Goal: Feedback & Contribution: Leave review/rating

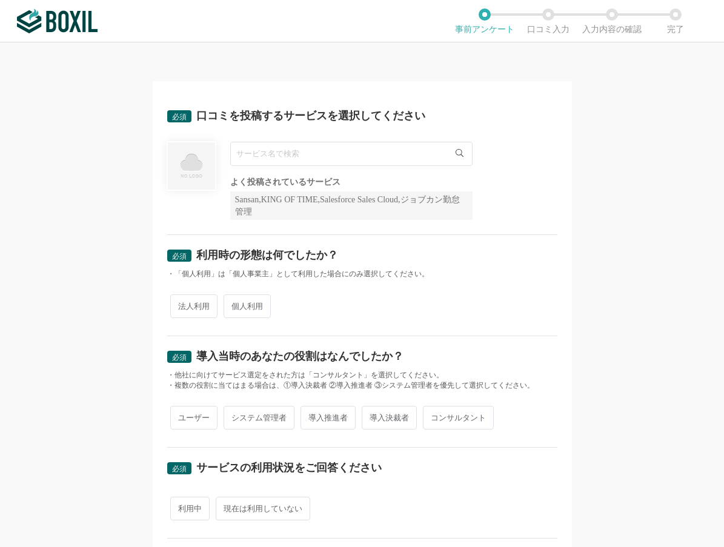
click at [236, 154] on input "text" at bounding box center [351, 154] width 242 height 24
type input "済"
type input "Smart BTM"
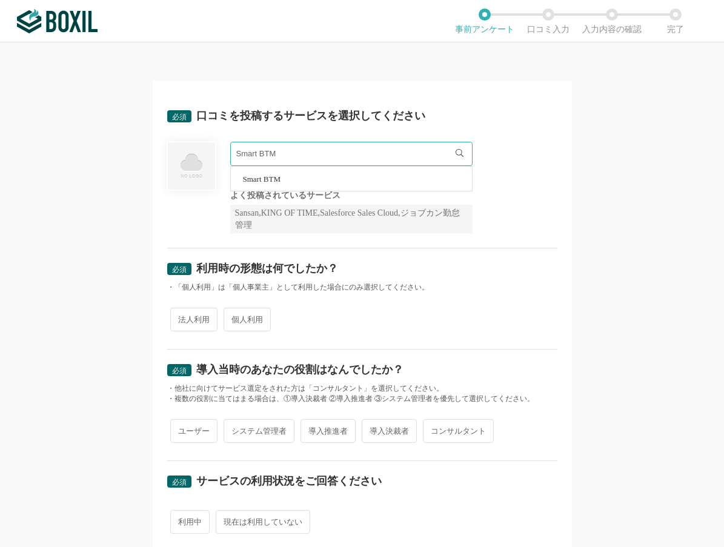
click at [275, 173] on li "Smart BTM" at bounding box center [351, 179] width 241 height 24
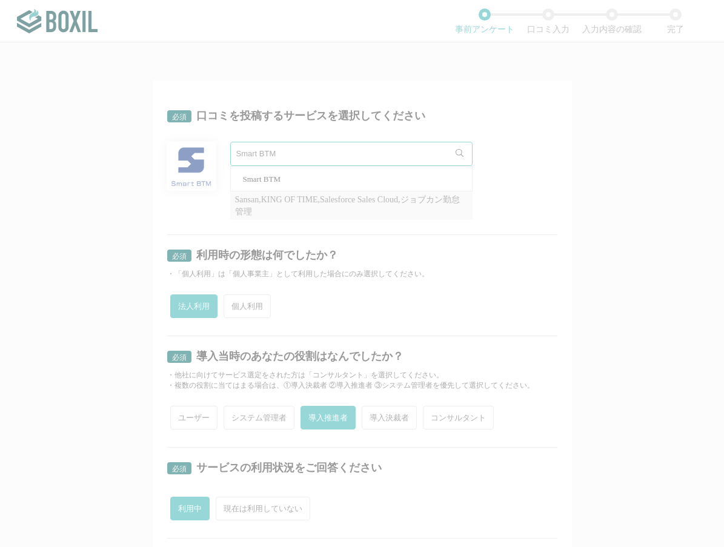
radio input "true"
type input "N9ZLWFSG"
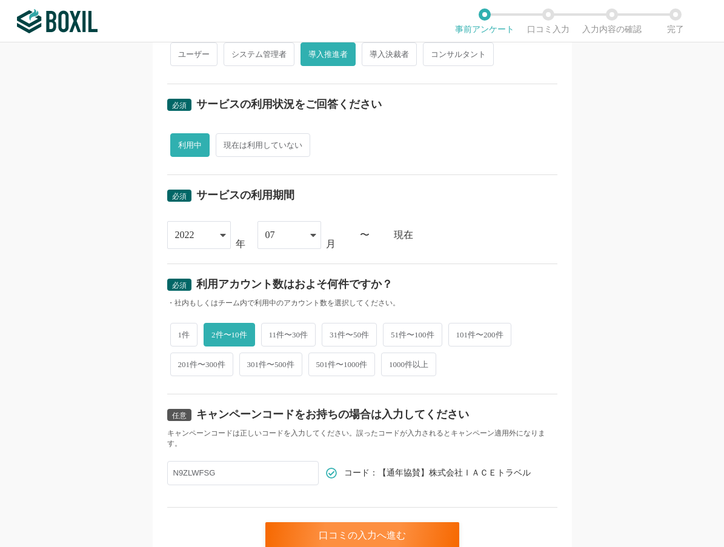
scroll to position [419, 0]
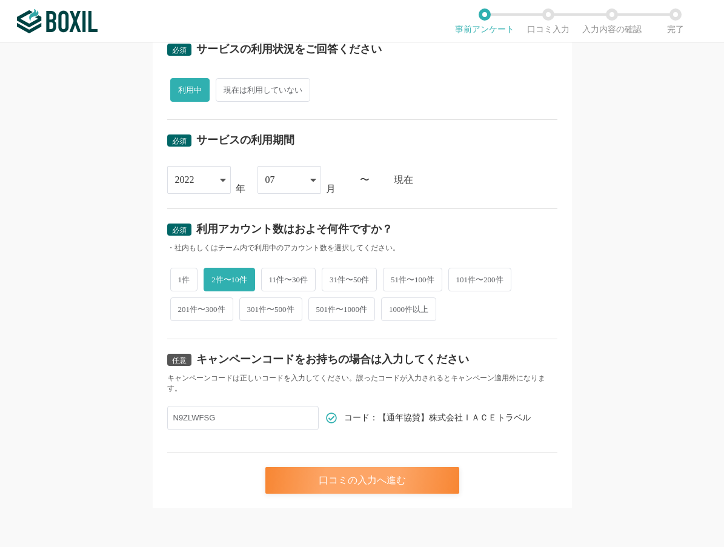
click at [359, 481] on div "口コミの入力へ進む" at bounding box center [362, 480] width 194 height 27
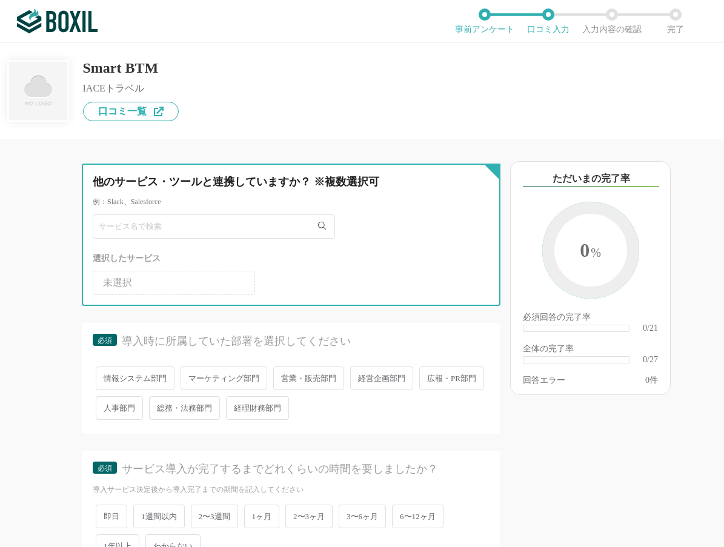
click at [148, 231] on input "text" at bounding box center [214, 227] width 242 height 24
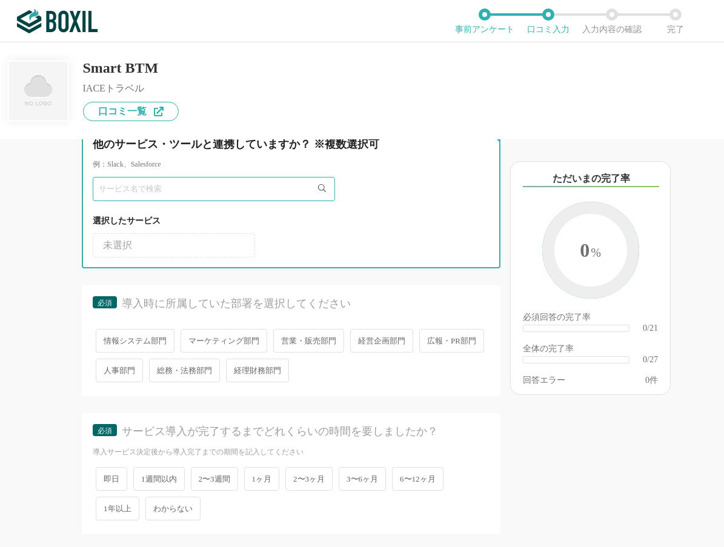
scroll to position [121, 0]
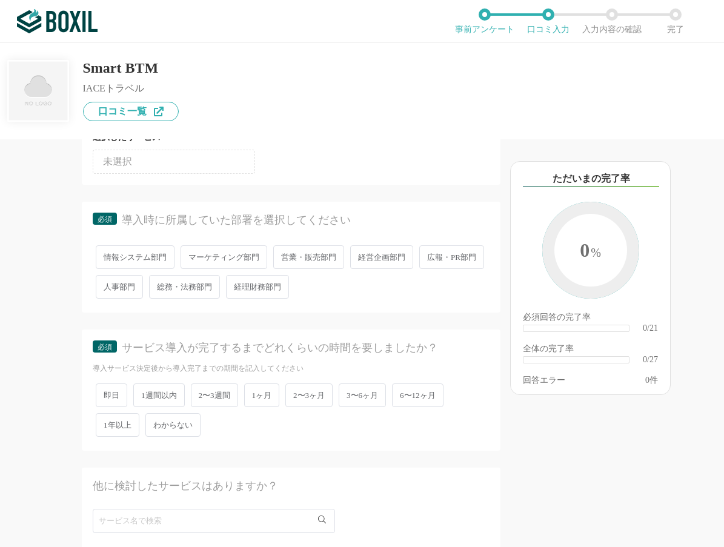
click at [392, 259] on span "経営企画部門" at bounding box center [381, 257] width 63 height 24
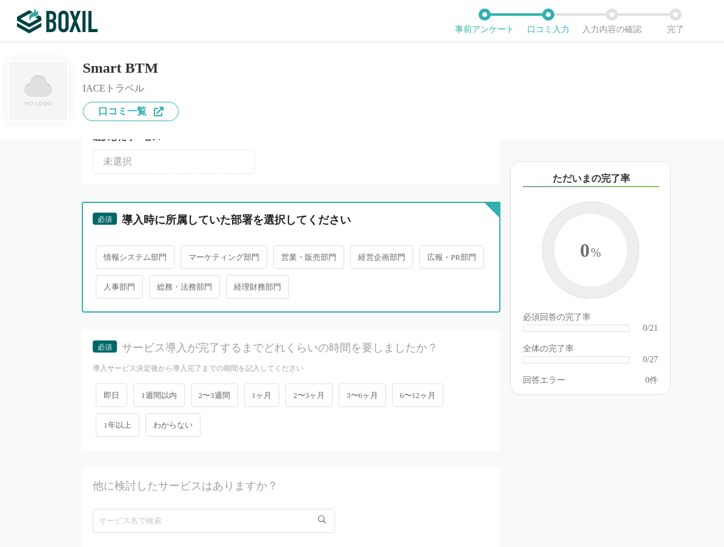
click at [361, 255] on input "経営企画部門" at bounding box center [357, 251] width 8 height 8
radio input "true"
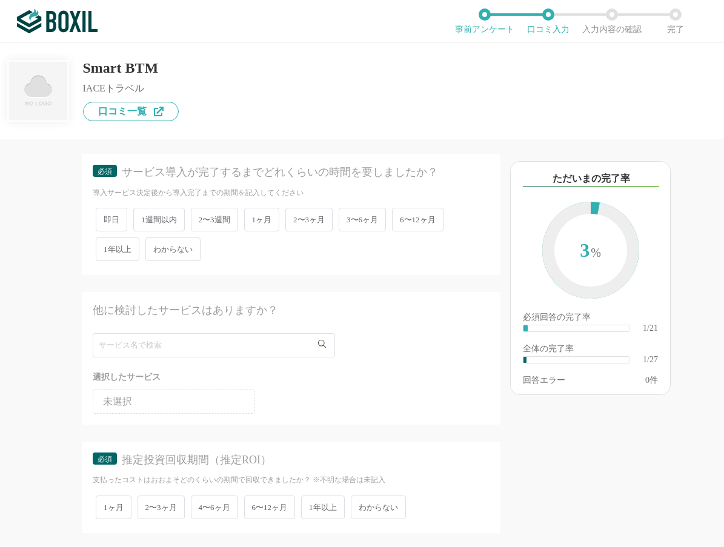
scroll to position [303, 0]
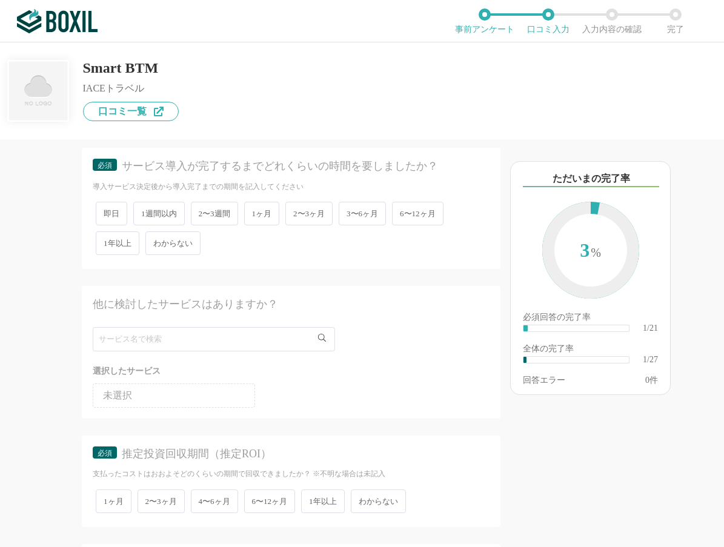
click at [308, 212] on span "2〜3ヶ月" at bounding box center [308, 214] width 47 height 24
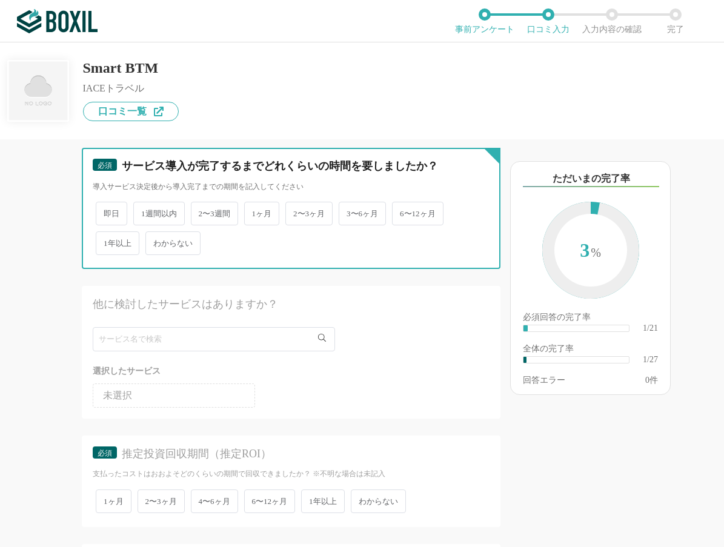
click at [296, 211] on input "2〜3ヶ月" at bounding box center [292, 208] width 8 height 8
radio input "true"
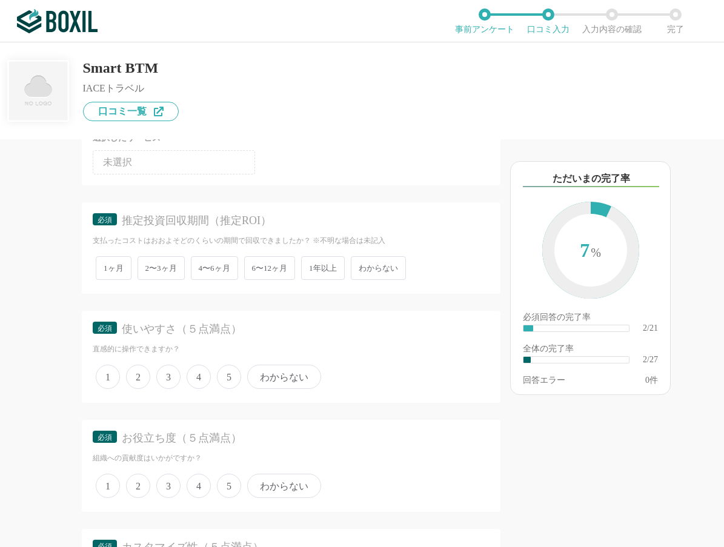
scroll to position [545, 0]
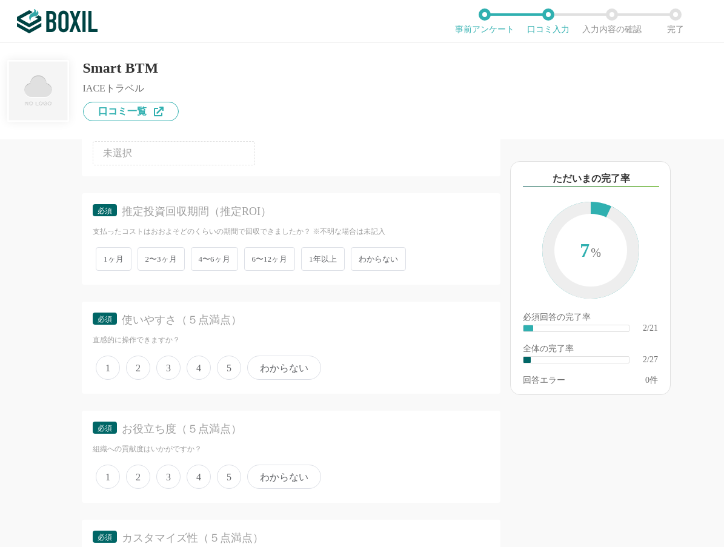
click at [375, 261] on span "わからない" at bounding box center [378, 259] width 55 height 24
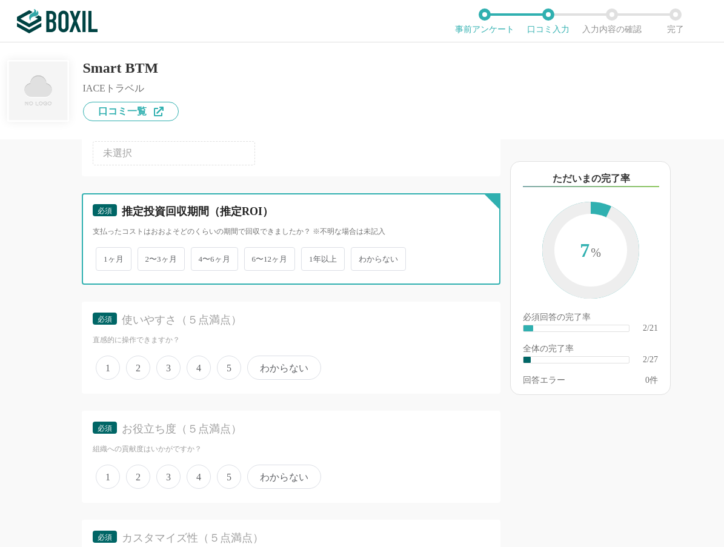
click at [362, 257] on input "わからない" at bounding box center [358, 253] width 8 height 8
radio input "true"
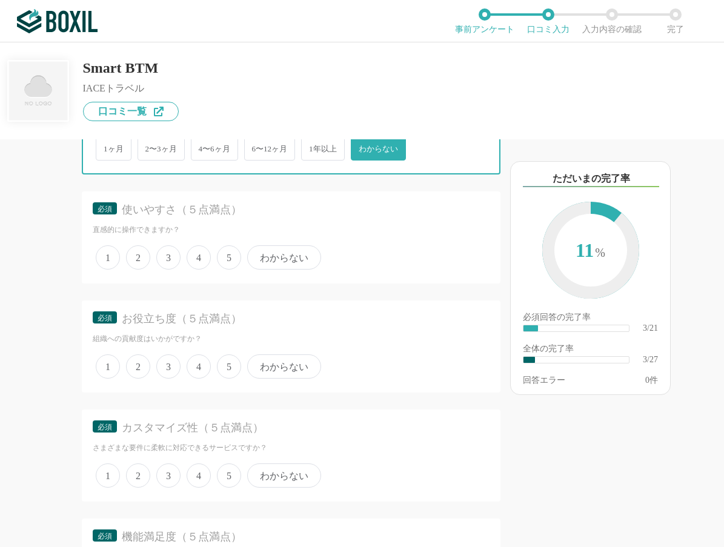
scroll to position [667, 0]
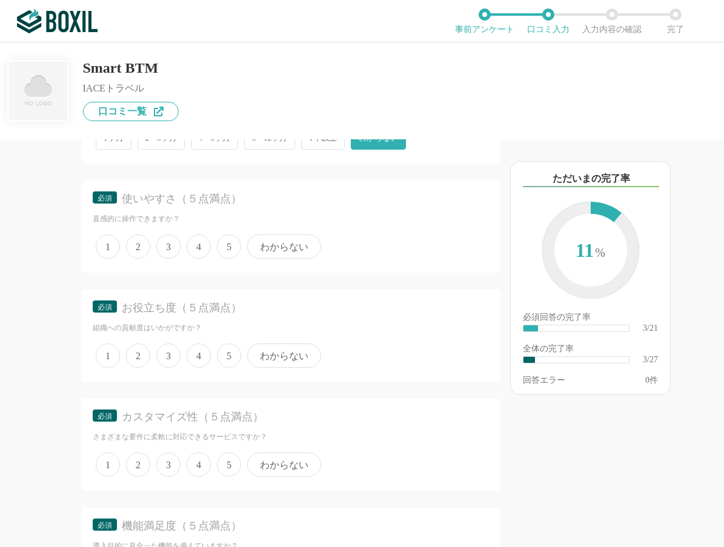
click at [193, 249] on span "4" at bounding box center [199, 247] width 24 height 24
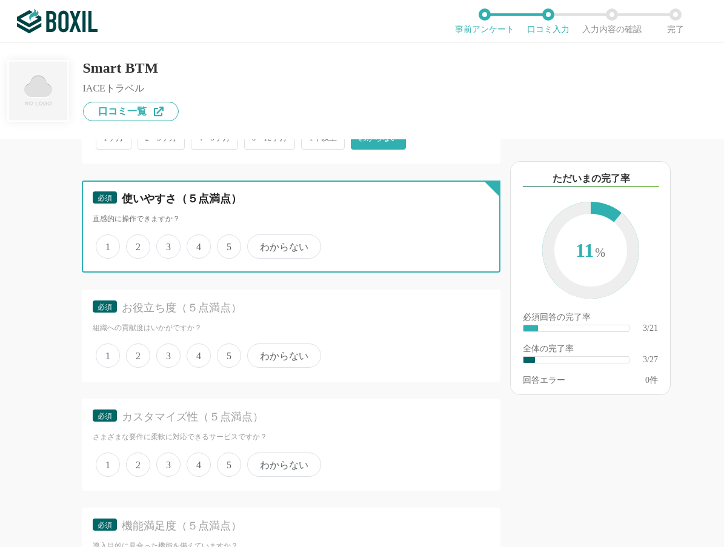
click at [193, 244] on input "4" at bounding box center [194, 240] width 8 height 8
radio input "true"
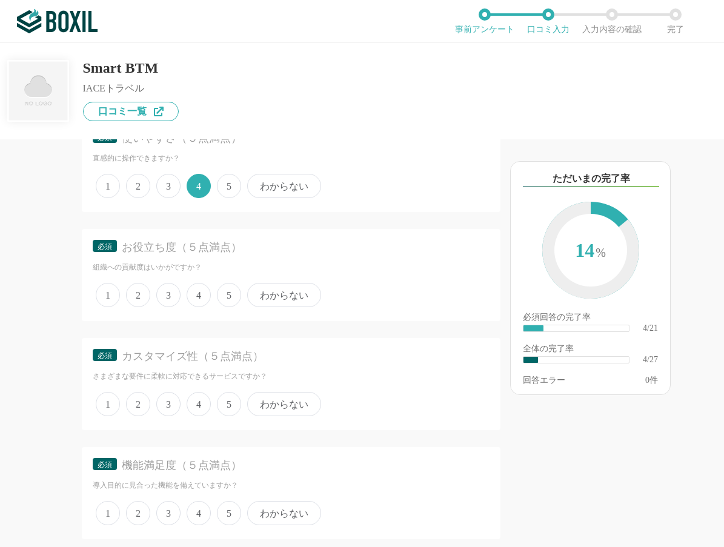
click at [198, 293] on span "4" at bounding box center [199, 295] width 24 height 24
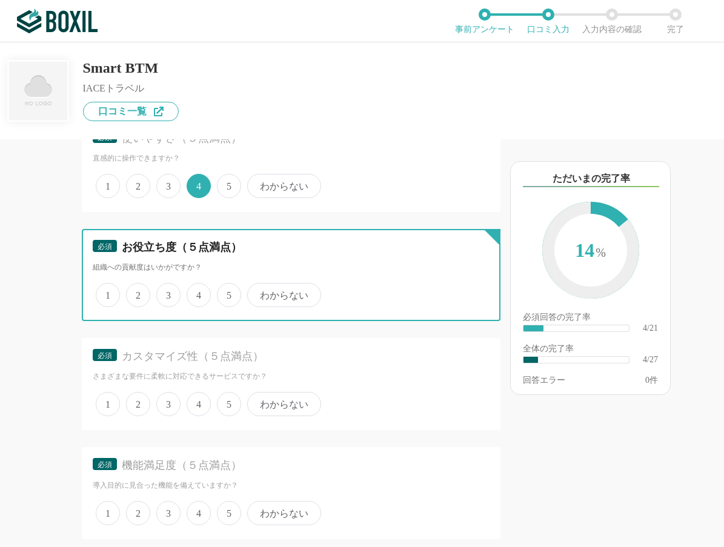
click at [198, 293] on input "4" at bounding box center [194, 289] width 8 height 8
radio input "true"
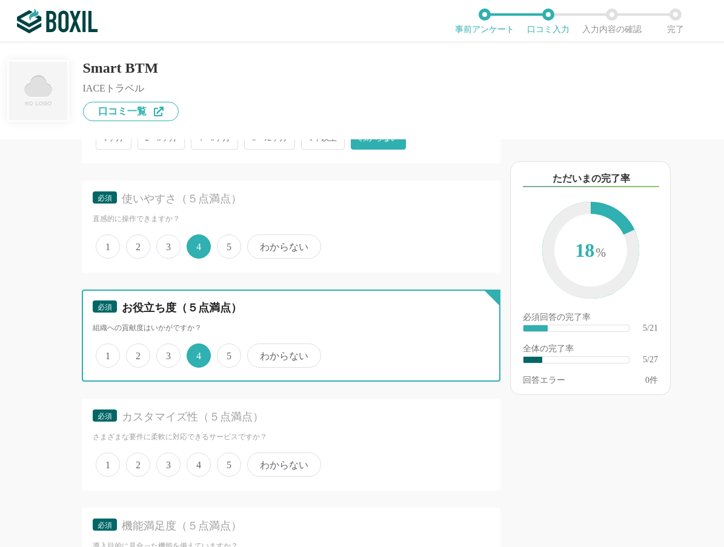
scroll to position [788, 0]
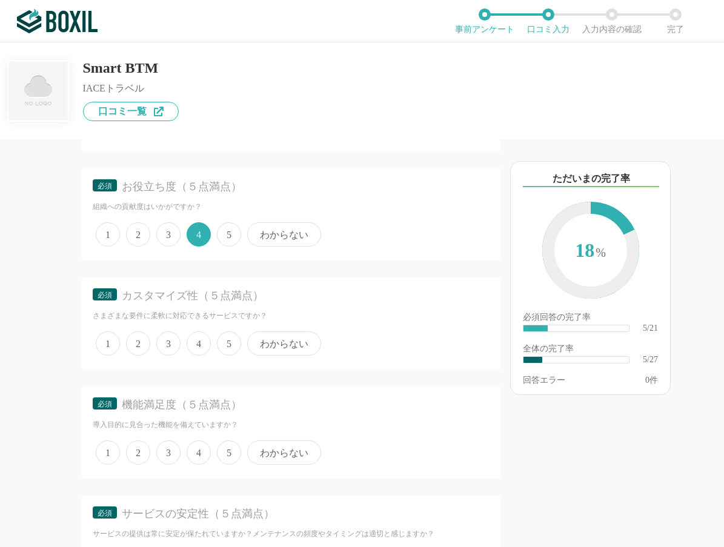
click at [168, 344] on span "3" at bounding box center [168, 343] width 24 height 24
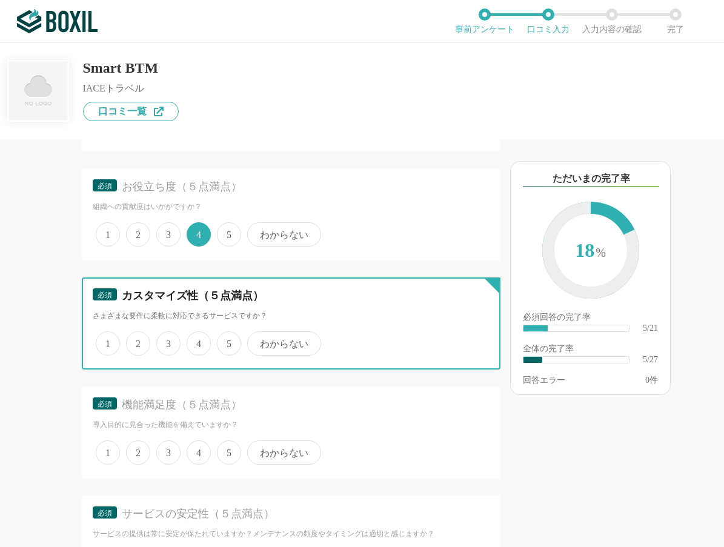
click at [167, 341] on input "3" at bounding box center [163, 337] width 8 height 8
radio input "true"
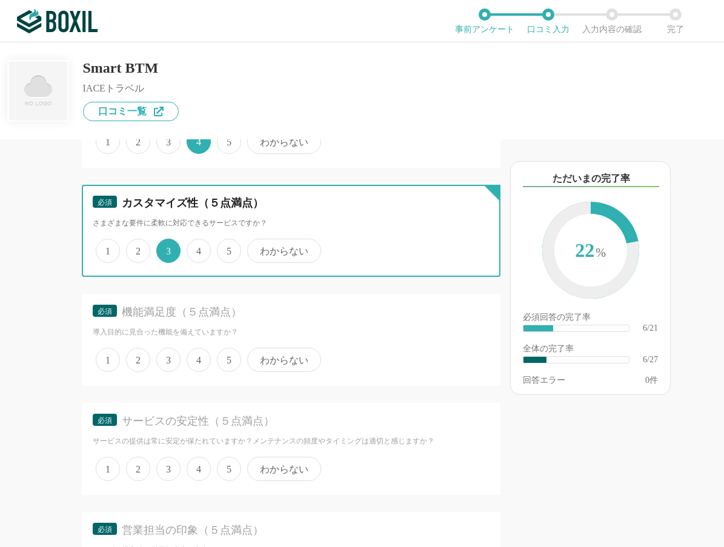
scroll to position [909, 0]
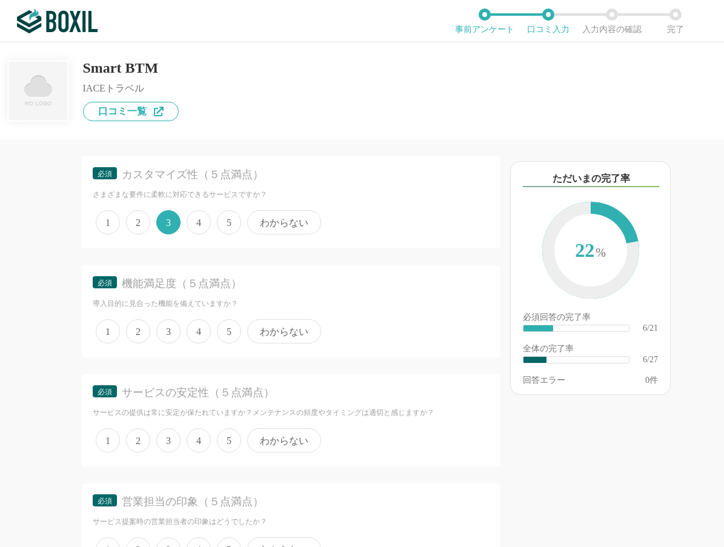
click at [196, 329] on span "4" at bounding box center [199, 331] width 24 height 24
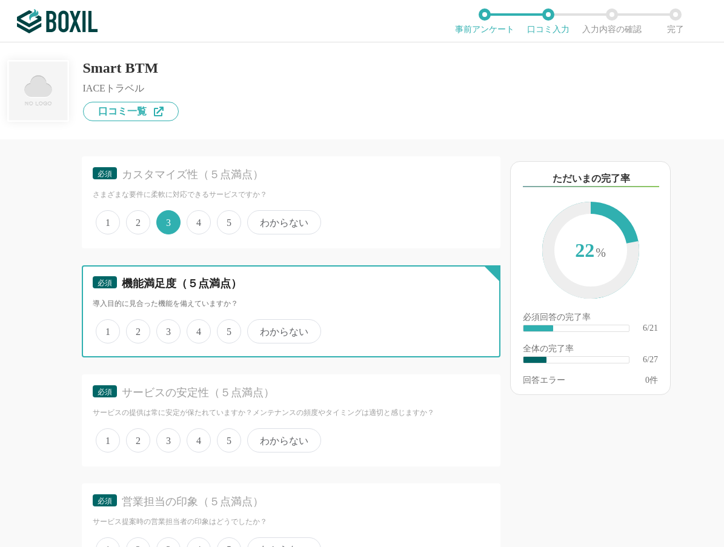
click at [196, 329] on input "4" at bounding box center [194, 325] width 8 height 8
radio input "true"
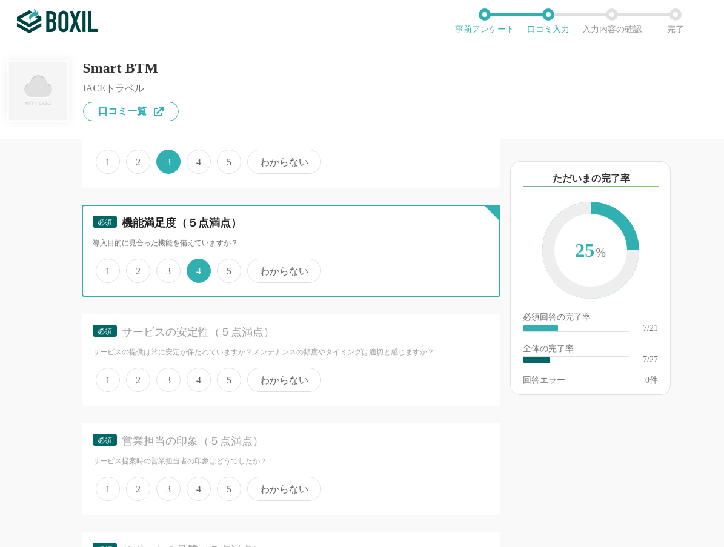
scroll to position [1030, 0]
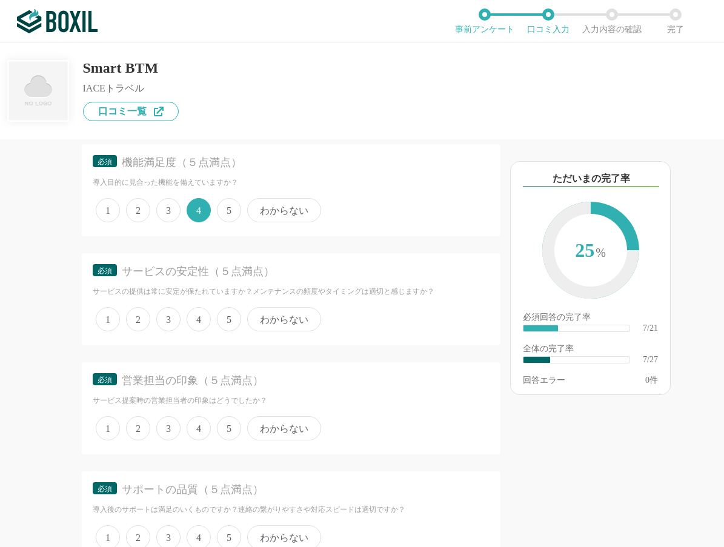
click at [198, 322] on span "4" at bounding box center [199, 319] width 24 height 24
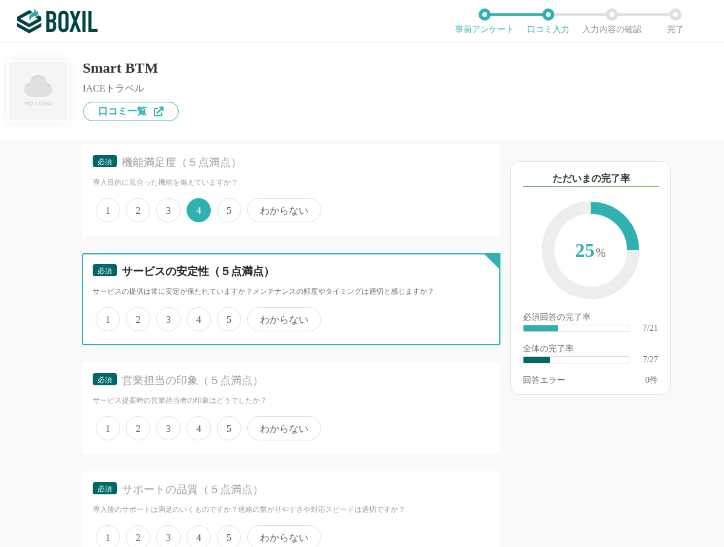
click at [198, 317] on input "4" at bounding box center [194, 313] width 8 height 8
radio input "true"
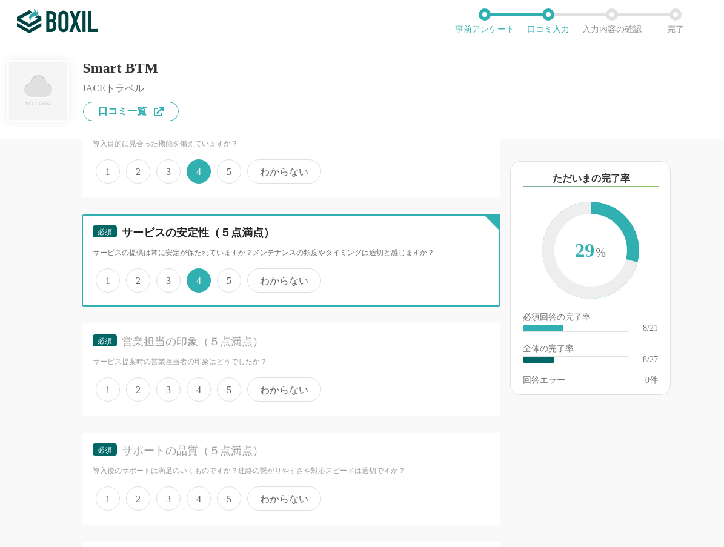
scroll to position [1091, 0]
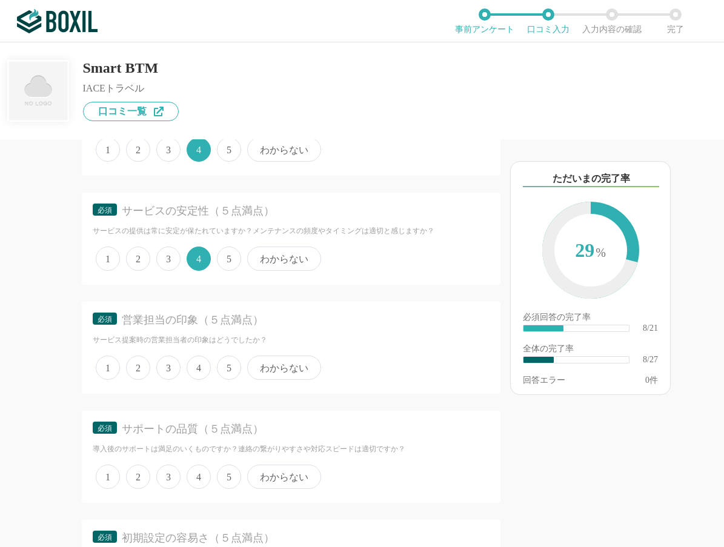
click at [197, 361] on span "4" at bounding box center [199, 368] width 24 height 24
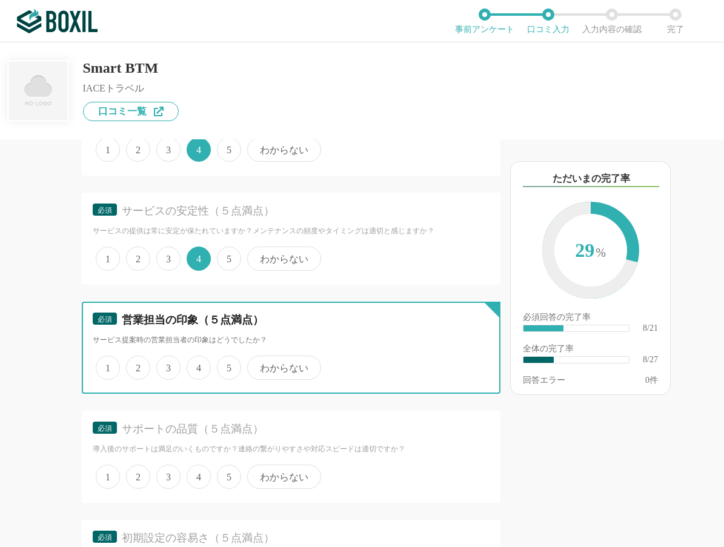
click at [197, 361] on input "4" at bounding box center [194, 362] width 8 height 8
radio input "true"
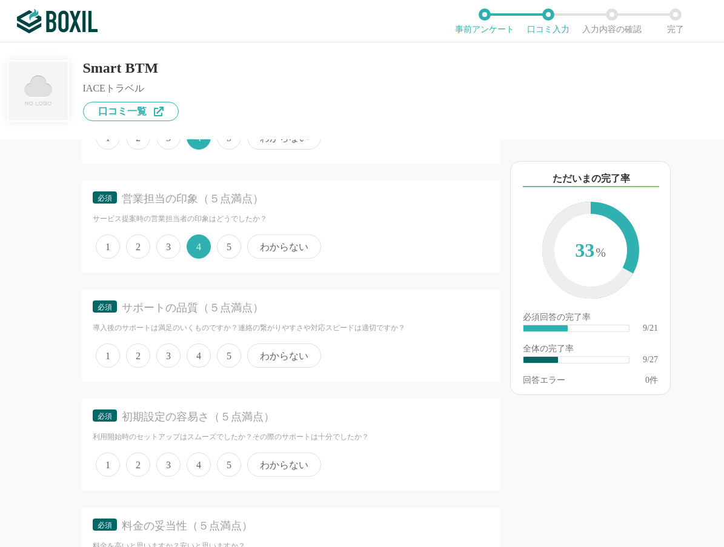
click at [198, 359] on span "4" at bounding box center [199, 356] width 24 height 24
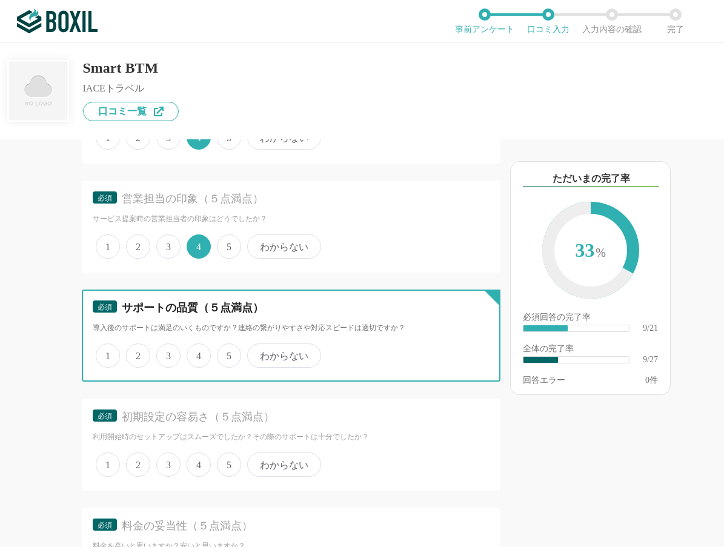
click at [198, 353] on input "4" at bounding box center [194, 349] width 8 height 8
radio input "true"
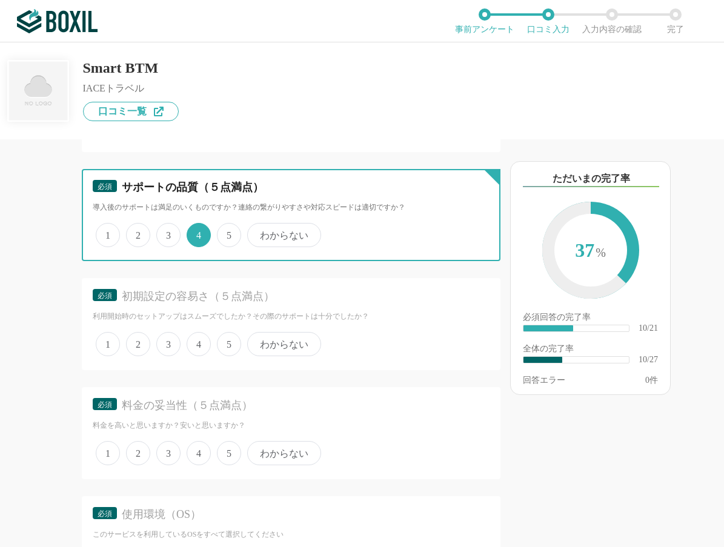
scroll to position [1333, 0]
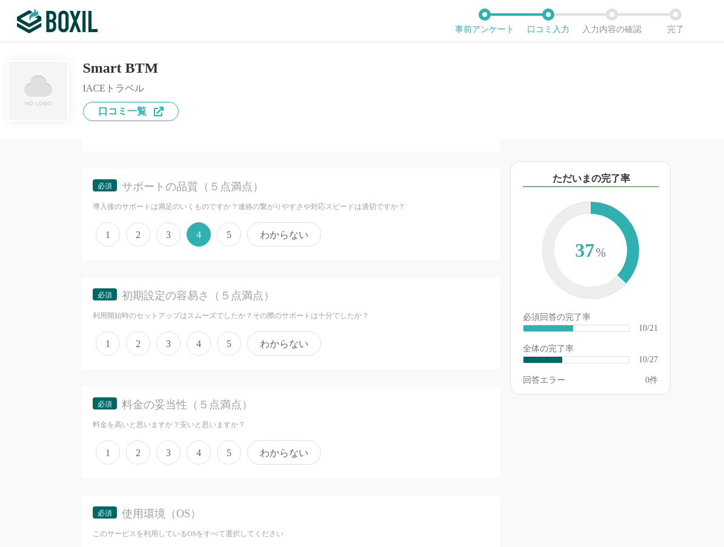
click at [195, 344] on span "4" at bounding box center [199, 343] width 24 height 24
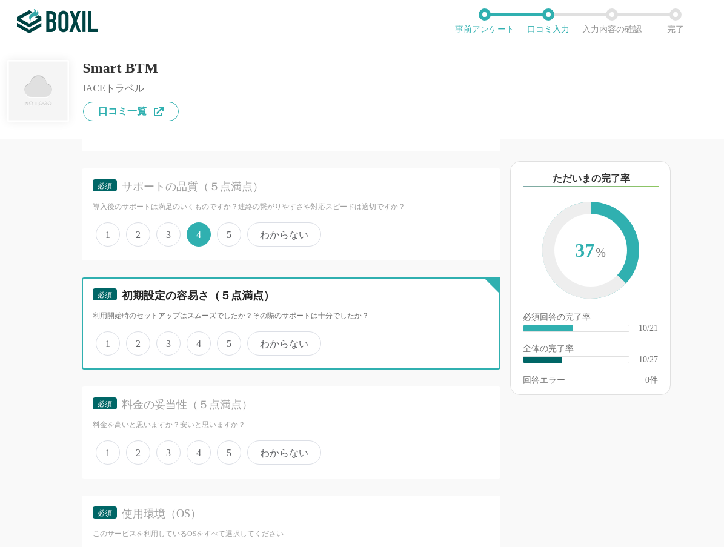
click at [195, 341] on input "4" at bounding box center [194, 337] width 8 height 8
radio input "true"
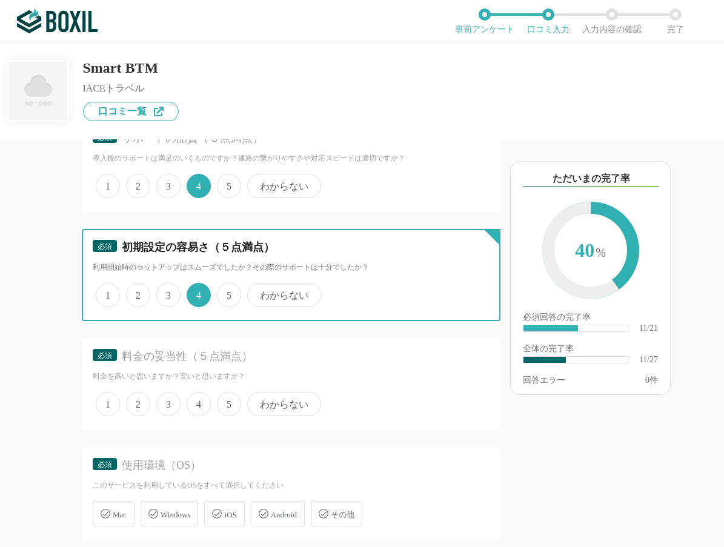
scroll to position [1454, 0]
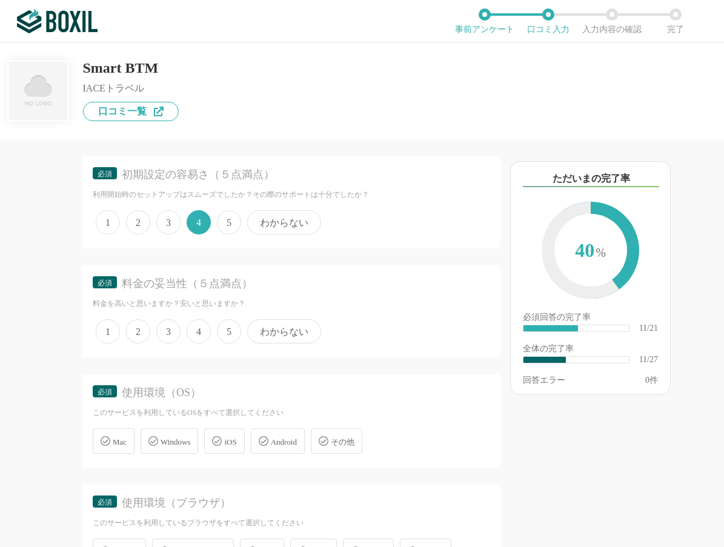
click at [203, 336] on span "4" at bounding box center [199, 331] width 24 height 24
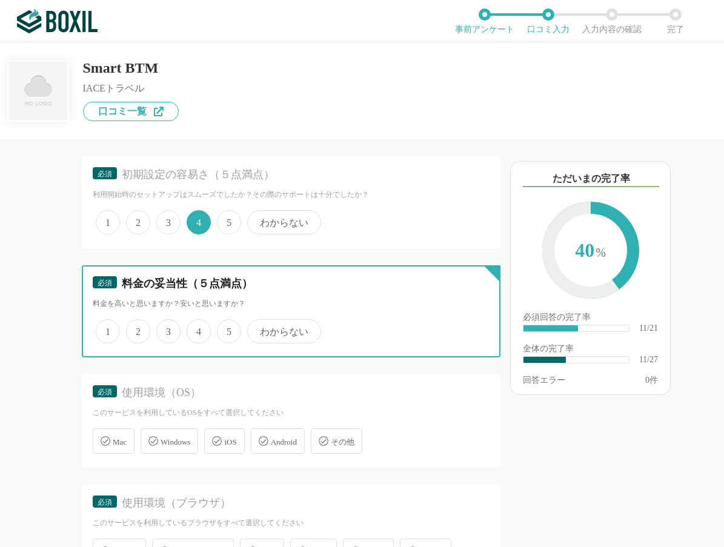
click at [198, 329] on input "4" at bounding box center [194, 325] width 8 height 8
radio input "true"
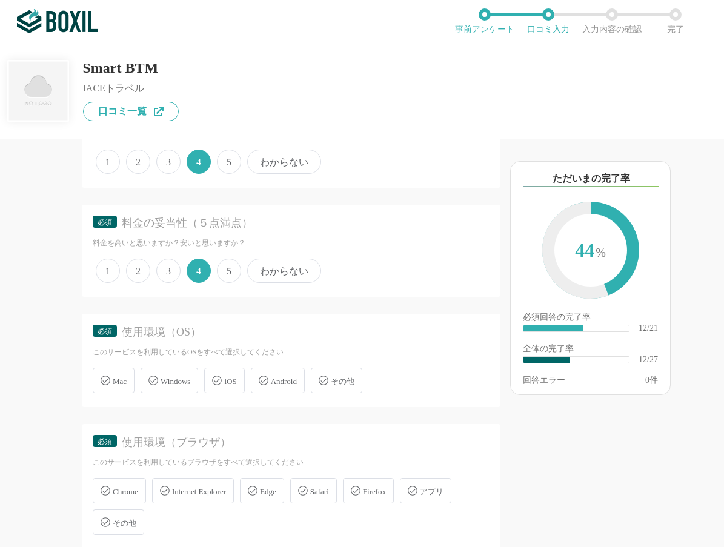
click at [161, 378] on div "Windows" at bounding box center [170, 380] width 58 height 25
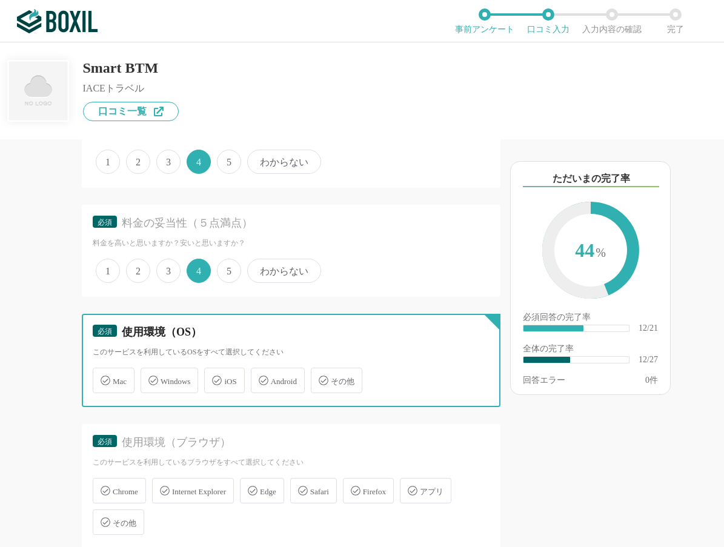
click at [151, 378] on input "Windows" at bounding box center [147, 374] width 8 height 8
checkbox input "true"
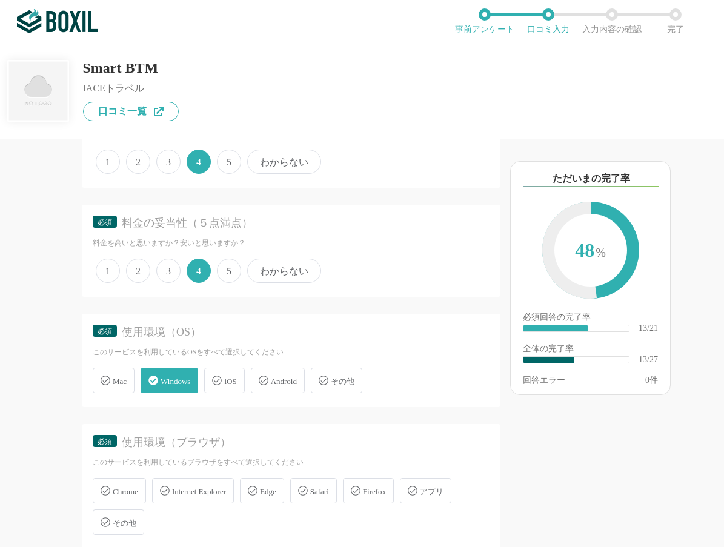
click at [222, 377] on icon at bounding box center [217, 381] width 10 height 10
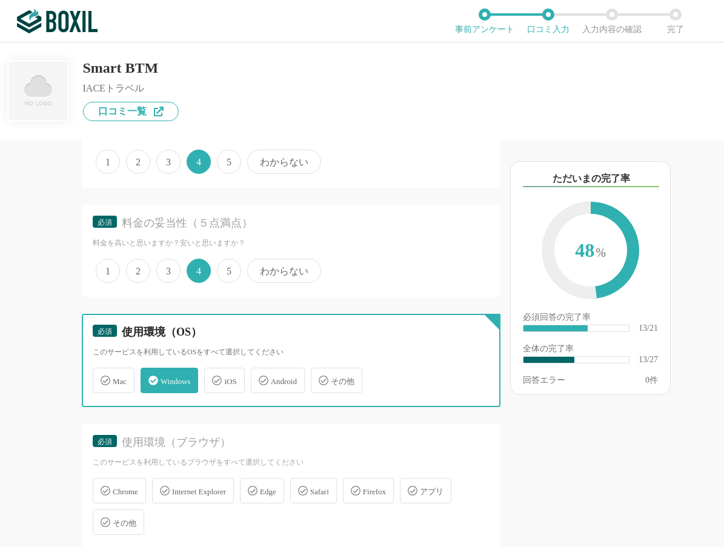
click at [215, 377] on input "iOS" at bounding box center [211, 374] width 8 height 8
checkbox input "true"
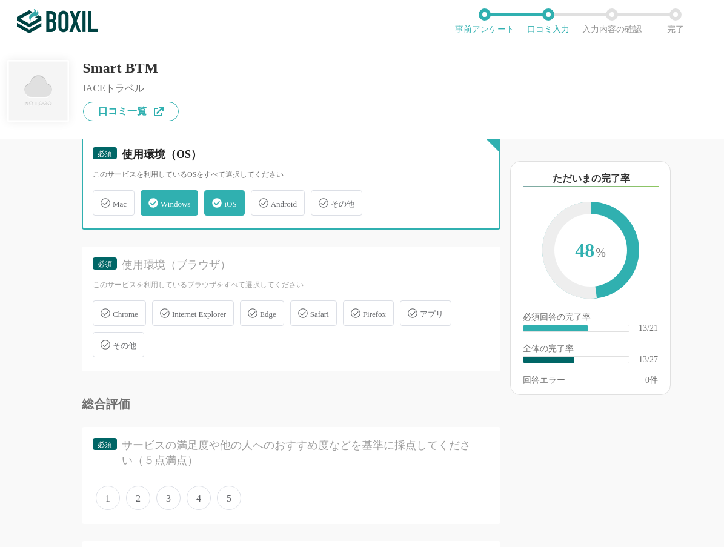
scroll to position [1697, 0]
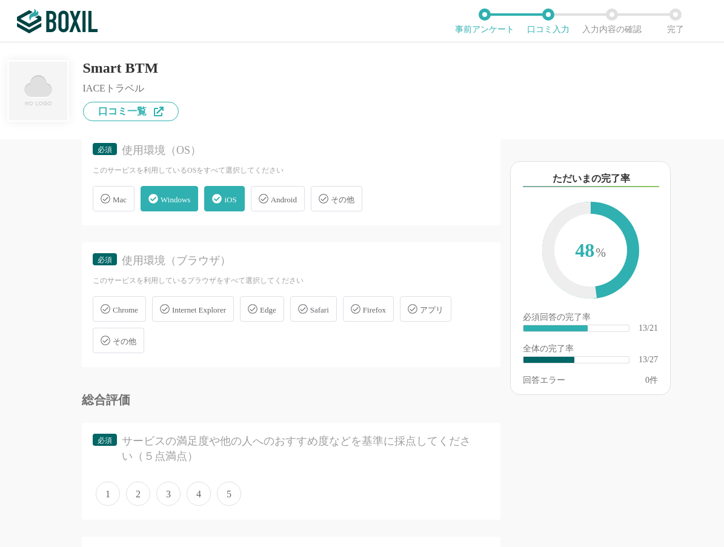
click at [124, 310] on span "Chrome" at bounding box center [125, 309] width 25 height 9
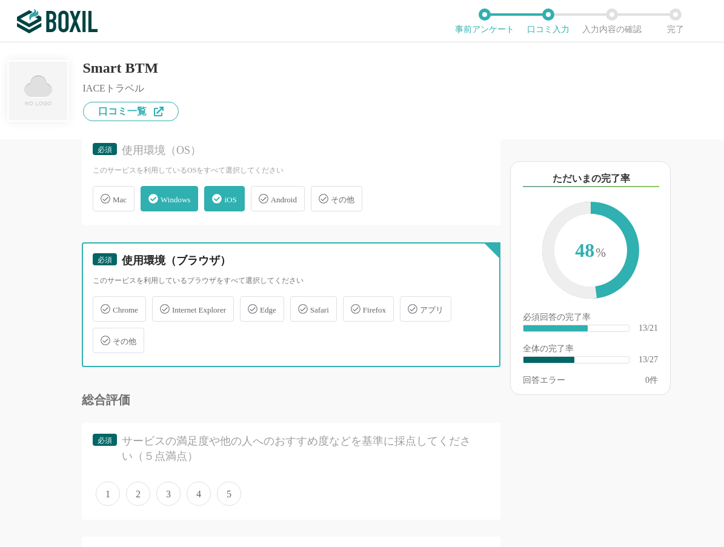
click at [103, 306] on input "Chrome" at bounding box center [99, 302] width 8 height 8
checkbox input "true"
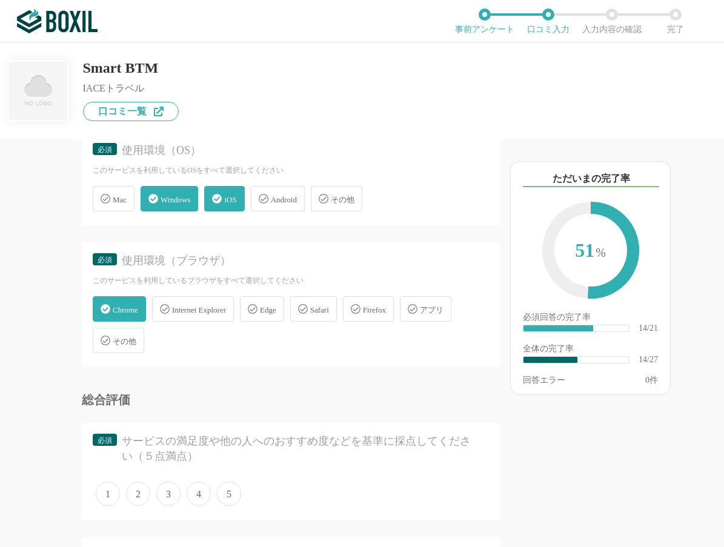
click at [329, 305] on span "Safari" at bounding box center [319, 309] width 19 height 9
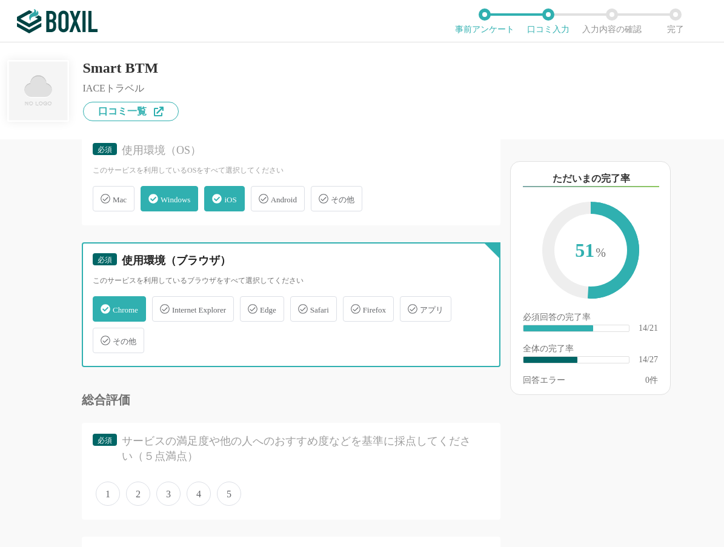
click at [301, 305] on input "Safari" at bounding box center [297, 302] width 8 height 8
checkbox input "true"
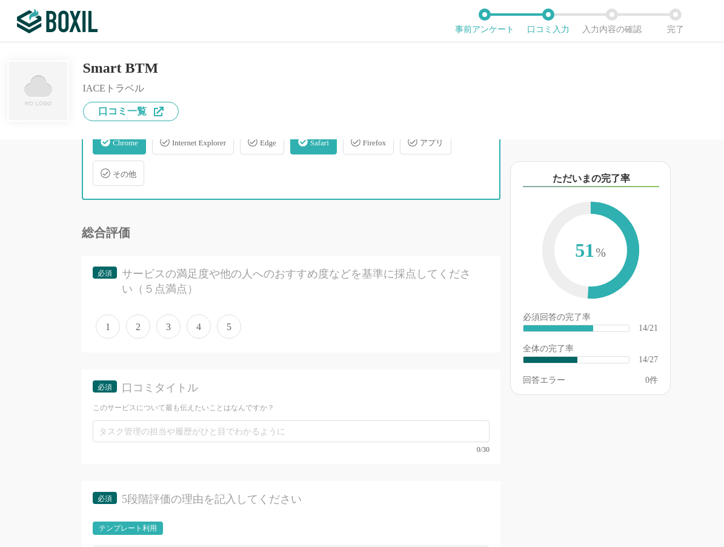
scroll to position [1878, 0]
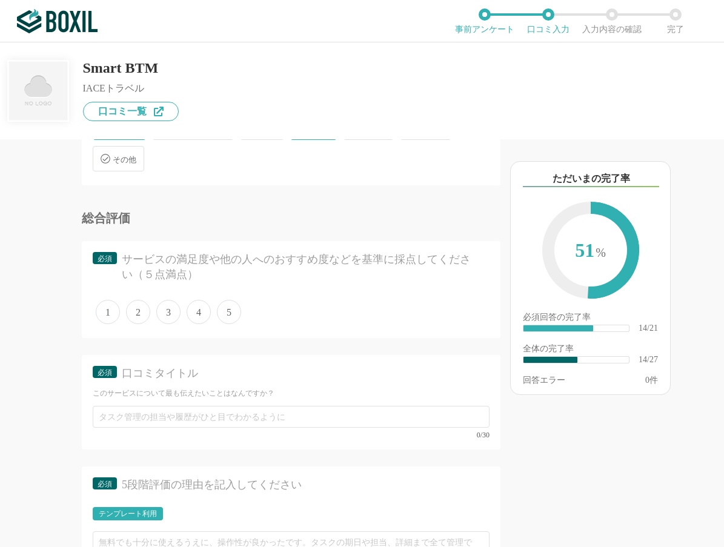
click at [201, 314] on span "4" at bounding box center [199, 312] width 24 height 24
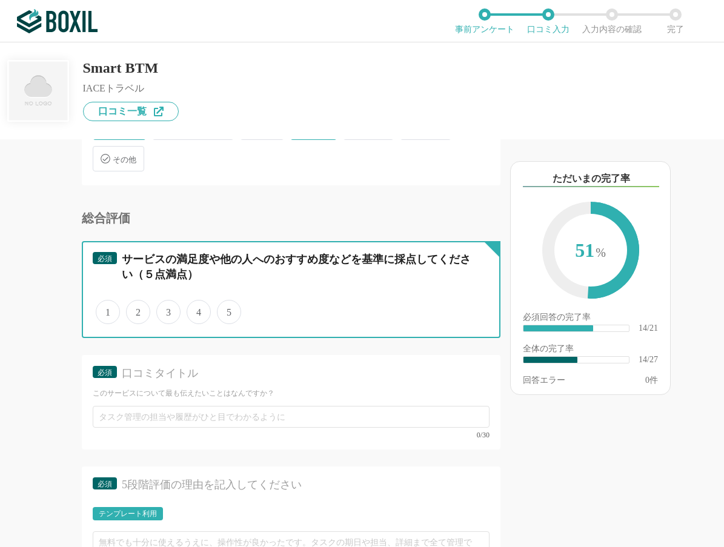
click at [198, 310] on input "4" at bounding box center [194, 306] width 8 height 8
radio input "true"
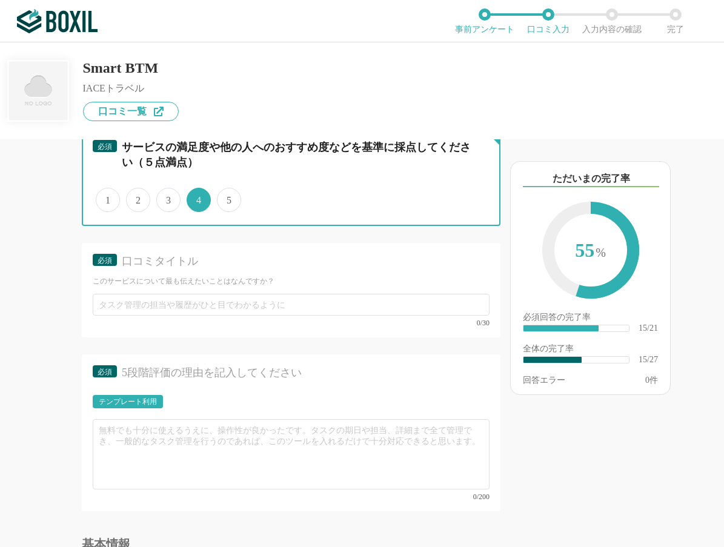
scroll to position [2000, 0]
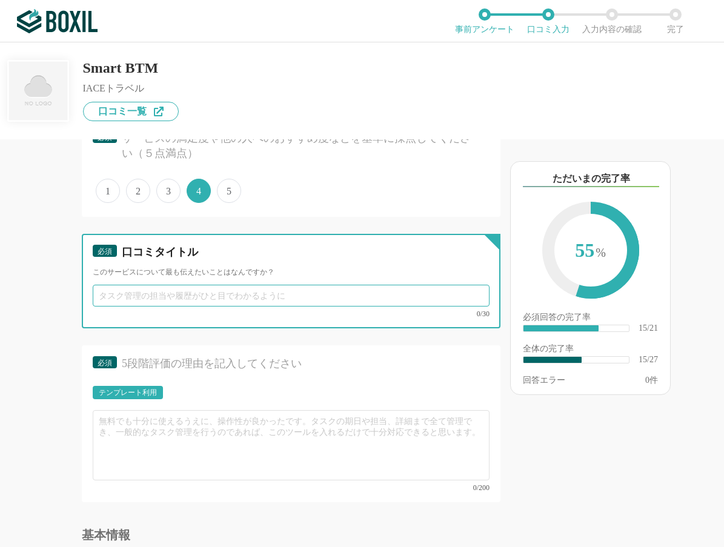
click at [162, 294] on input "text" at bounding box center [291, 296] width 397 height 22
type input "見"
type input "時"
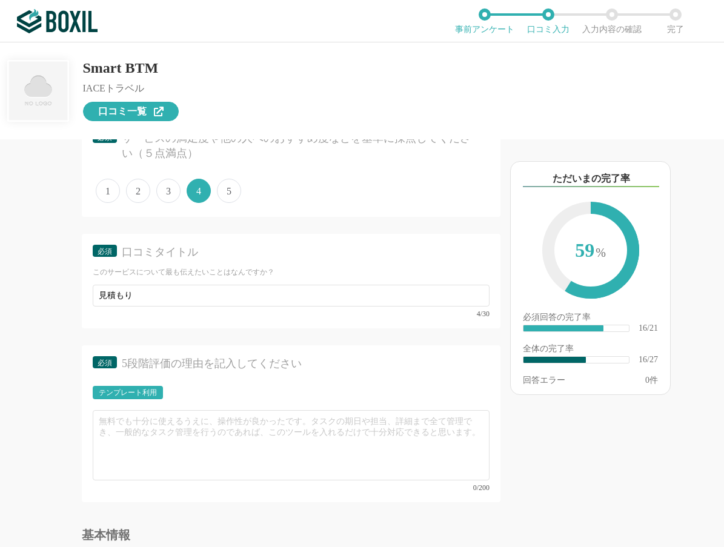
click at [114, 109] on span "口コミ一覧" at bounding box center [122, 112] width 48 height 10
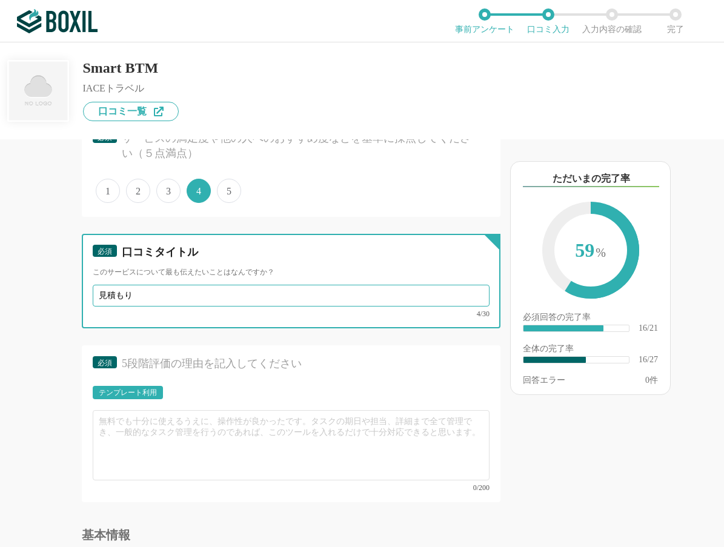
click at [165, 295] on input "見積もり" at bounding box center [291, 296] width 397 height 22
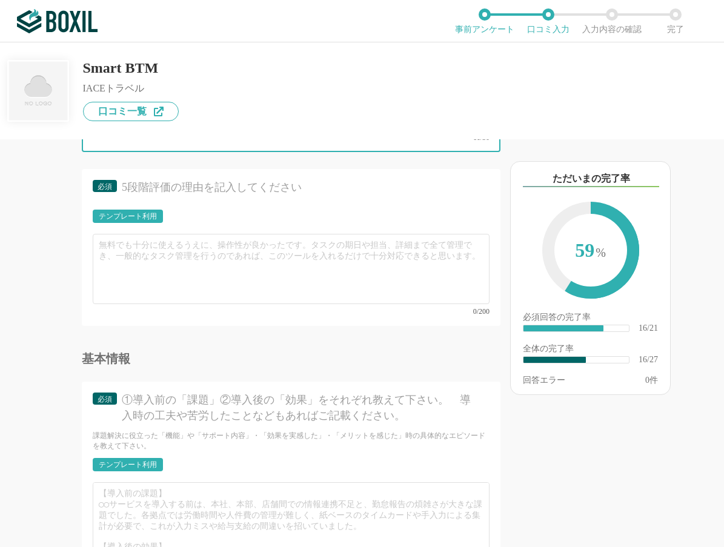
scroll to position [2181, 0]
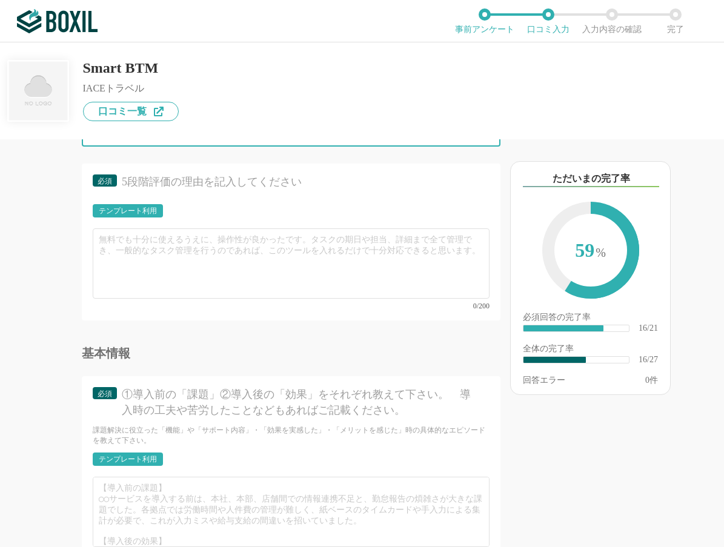
type input "見積もりも手配も簡単に"
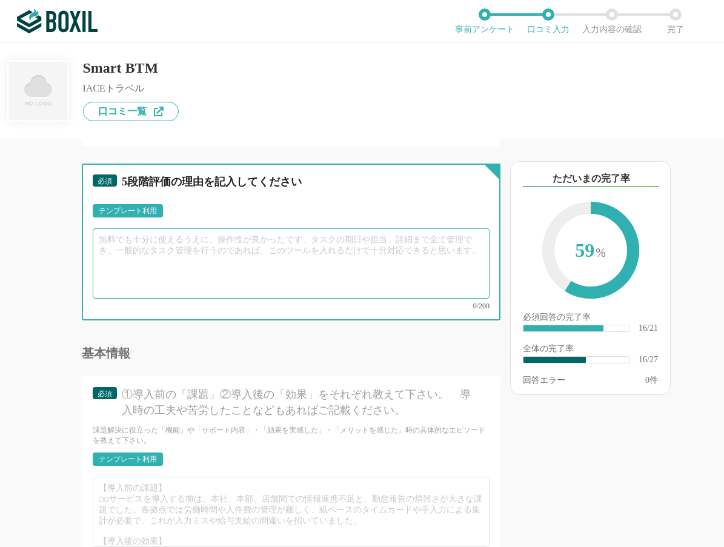
click at [153, 251] on textarea at bounding box center [291, 263] width 397 height 70
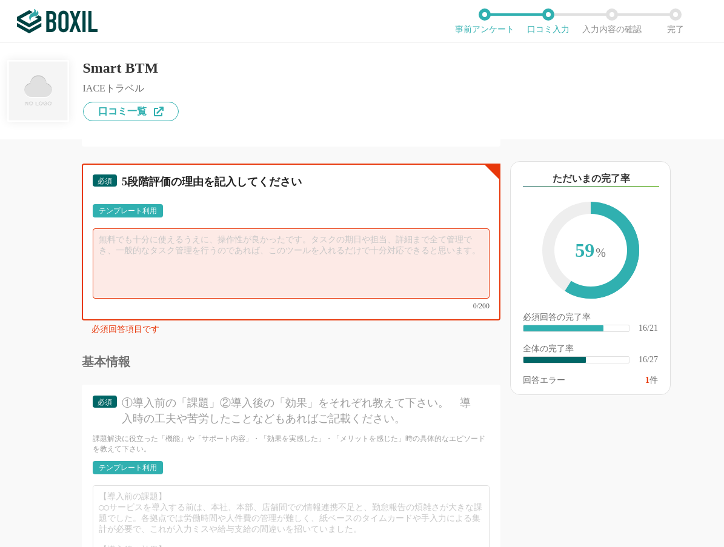
click at [178, 253] on textarea at bounding box center [291, 263] width 397 height 70
type textarea "今"
click at [124, 240] on textarea "今までメールで問い合わせていたため、回答まで" at bounding box center [291, 263] width 397 height 70
click at [293, 240] on textarea "今までメールで問い合わせていたため、回答まで" at bounding box center [291, 263] width 397 height 70
drag, startPoint x: 270, startPoint y: 239, endPoint x: 284, endPoint y: 239, distance: 13.9
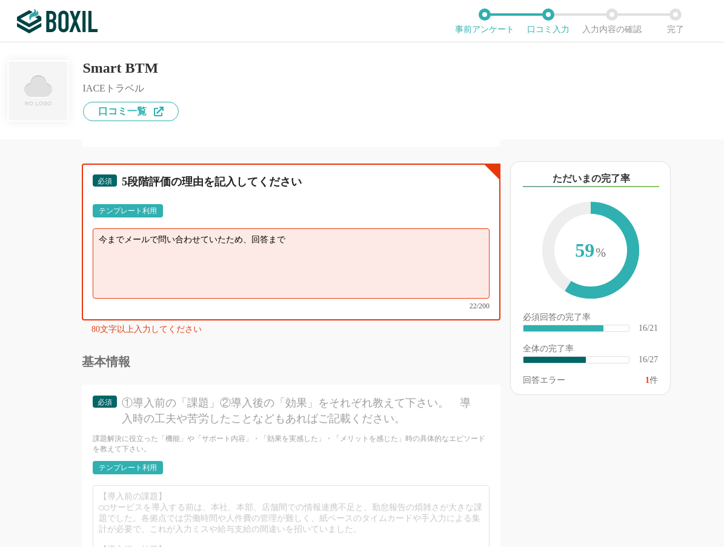
click at [284, 239] on textarea "今までメールで問い合わせていたため、回答まで" at bounding box center [291, 263] width 397 height 70
type textarea "今までメールで問い合わせていたため、回答があるまでのタイムラグがあり、その間に空席状況が変動していることも多々ありましたが、そういったことが解消"
